Goal: Check status

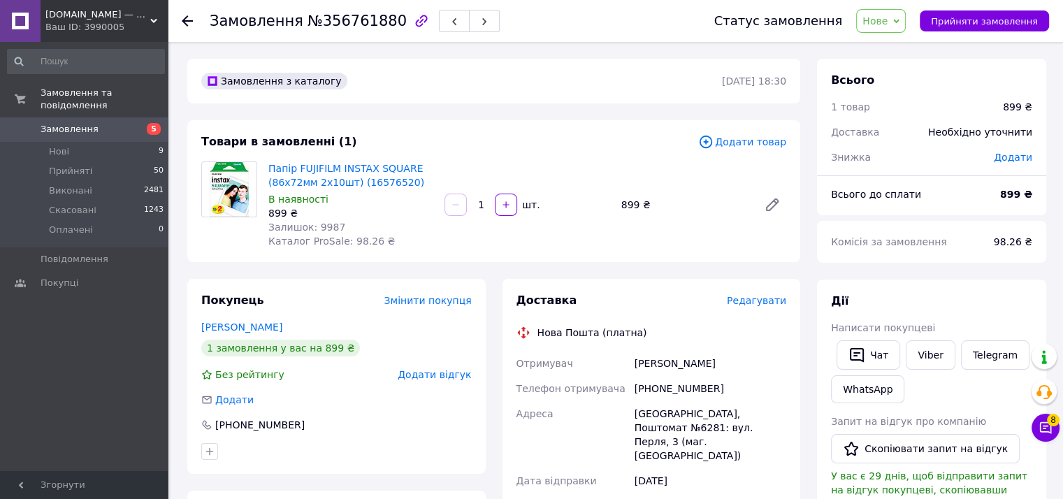
click at [70, 123] on span "Замовлення" at bounding box center [70, 129] width 58 height 13
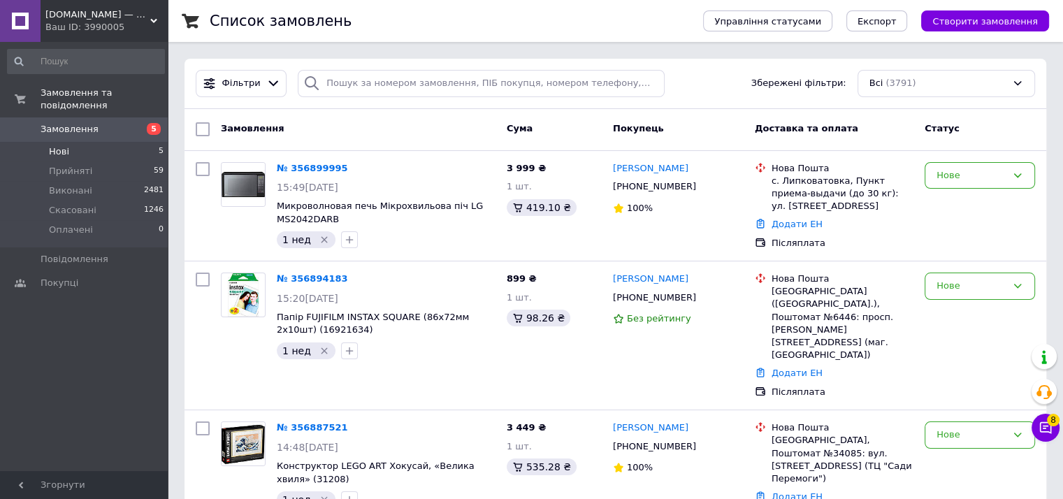
click at [66, 145] on span "Нові" at bounding box center [59, 151] width 20 height 13
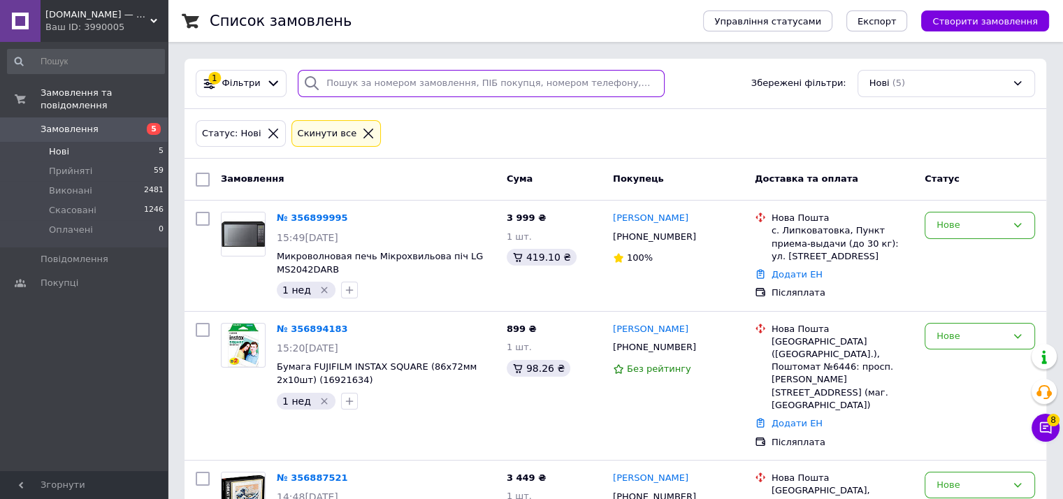
click at [352, 83] on input "search" at bounding box center [481, 83] width 367 height 27
paste input "356170687"
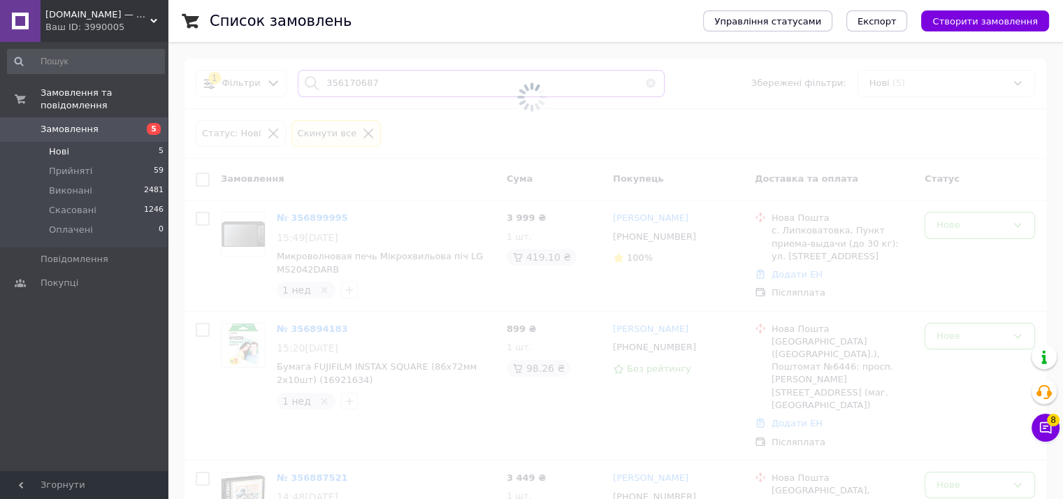
type input "356170687"
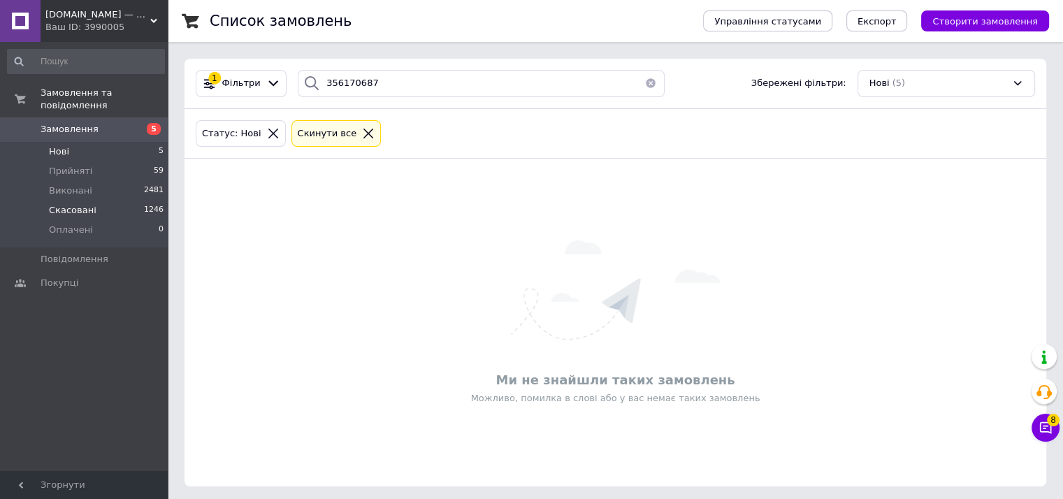
click at [89, 204] on span "Скасовані" at bounding box center [73, 210] width 48 height 13
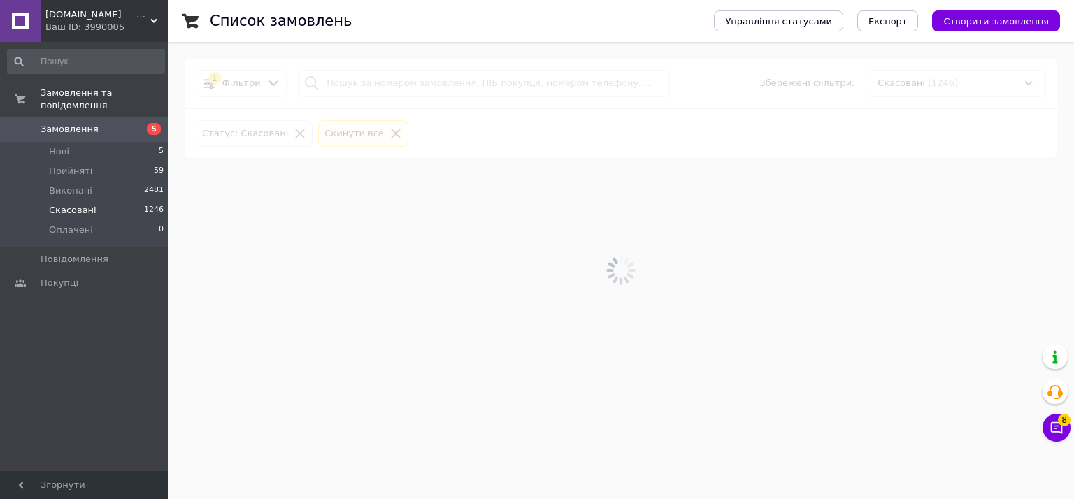
click at [334, 80] on div at bounding box center [621, 270] width 906 height 457
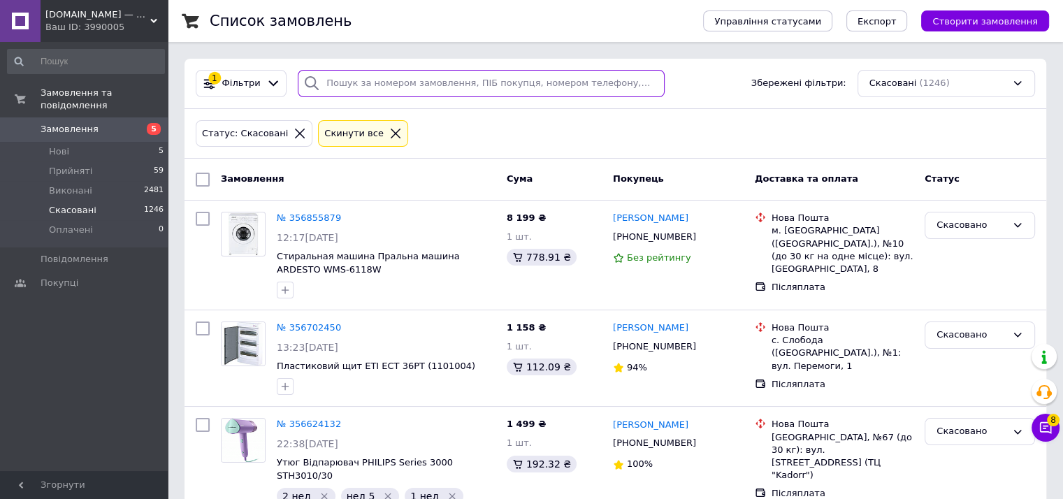
click at [333, 83] on input "search" at bounding box center [481, 83] width 367 height 27
paste input "356170687"
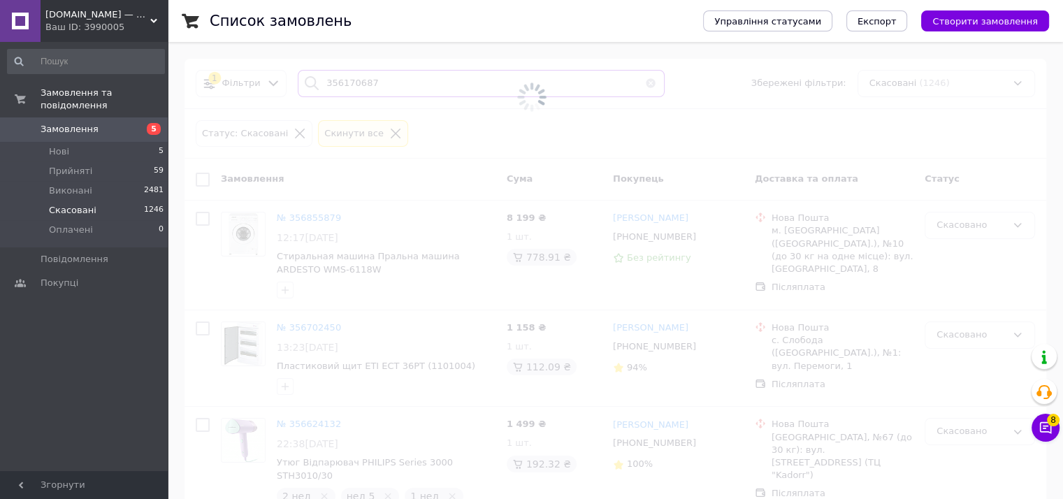
type input "356170687"
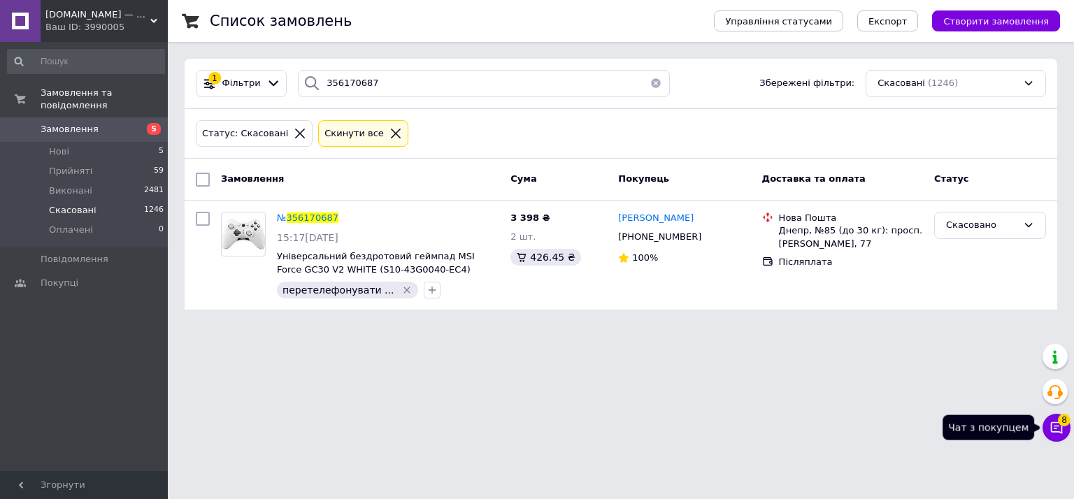
click at [1063, 432] on icon at bounding box center [1056, 428] width 14 height 14
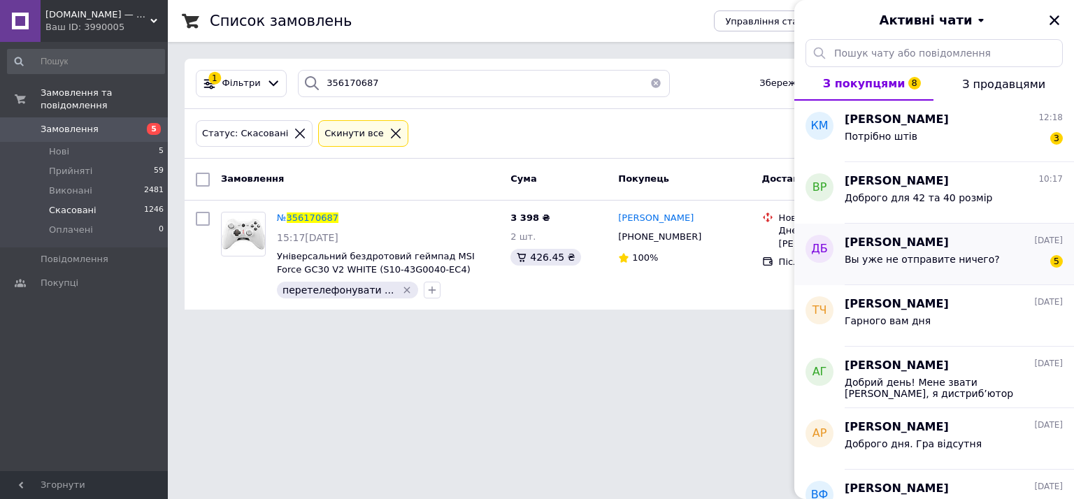
click at [917, 257] on span "Вы уже не отправите ничего?" at bounding box center [922, 259] width 155 height 11
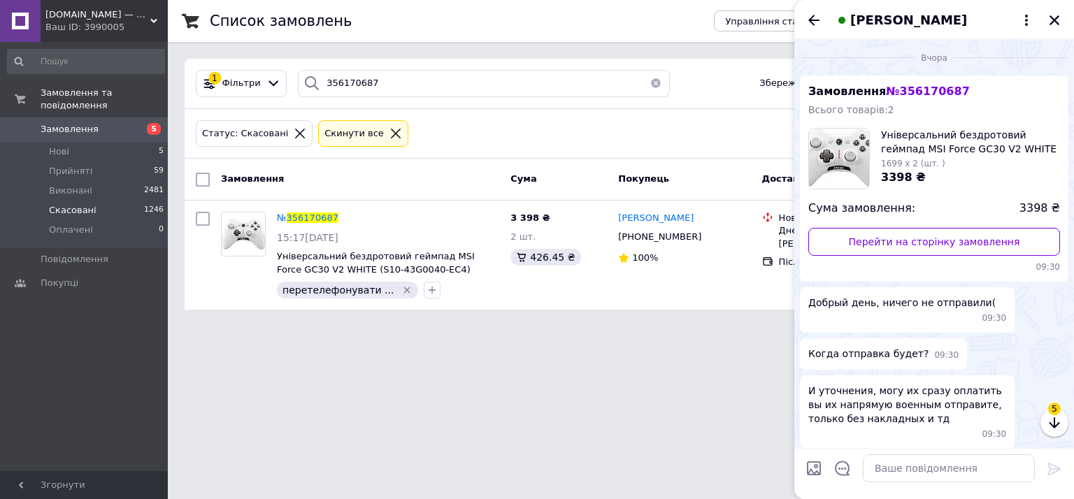
scroll to position [487, 0]
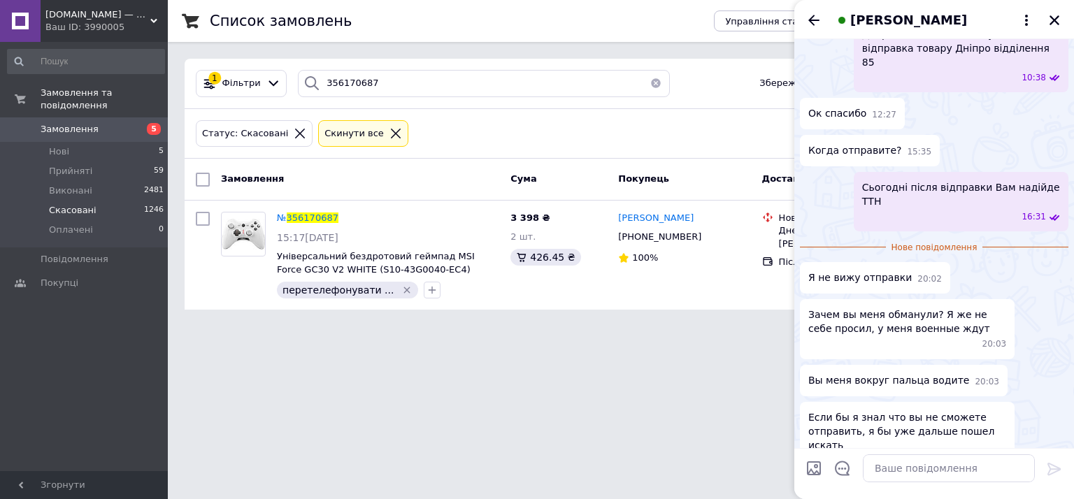
click at [595, 326] on html "[DOMAIN_NAME] — надійний інтернет-магазин Ваш ID: 3990005 Сайт [DOMAIN_NAME] — …" at bounding box center [537, 163] width 1074 height 326
click at [1058, 22] on icon "Закрити" at bounding box center [1054, 20] width 13 height 13
